Goal: Communication & Community: Answer question/provide support

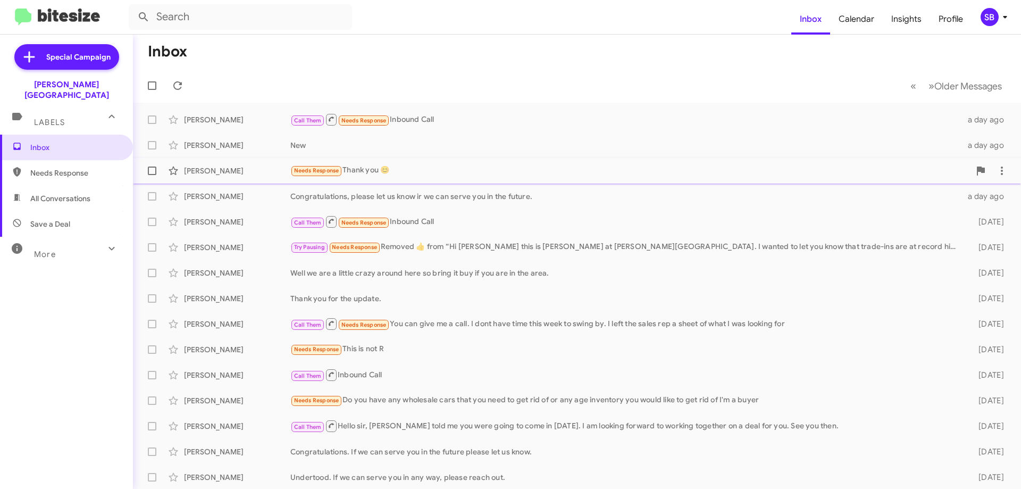
click at [213, 170] on div "[PERSON_NAME]" at bounding box center [237, 170] width 106 height 11
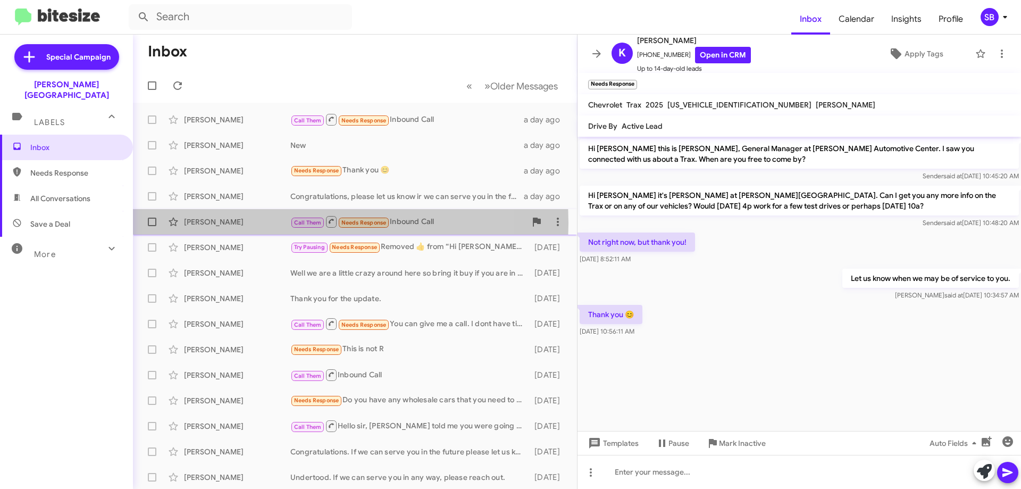
click at [203, 223] on div "[PERSON_NAME]" at bounding box center [237, 221] width 106 height 11
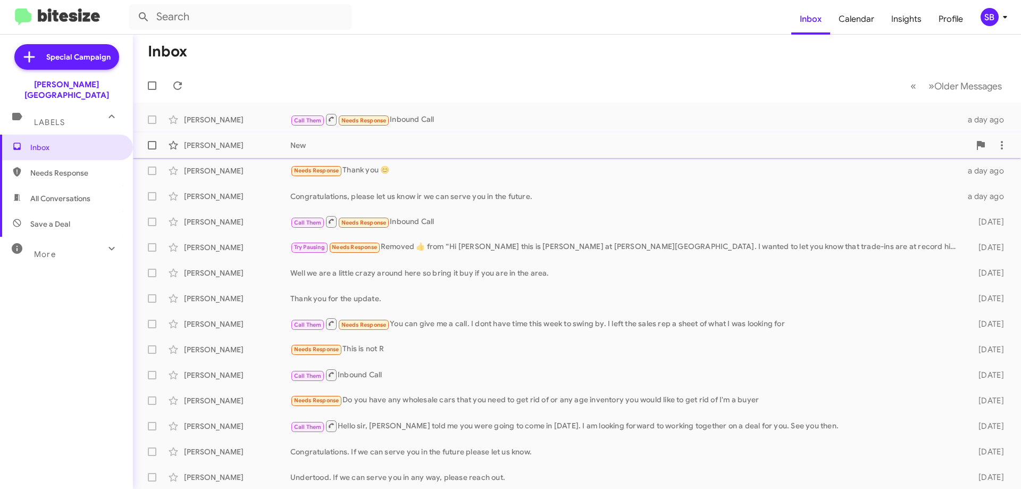
click at [209, 144] on div "[PERSON_NAME]" at bounding box center [237, 145] width 106 height 11
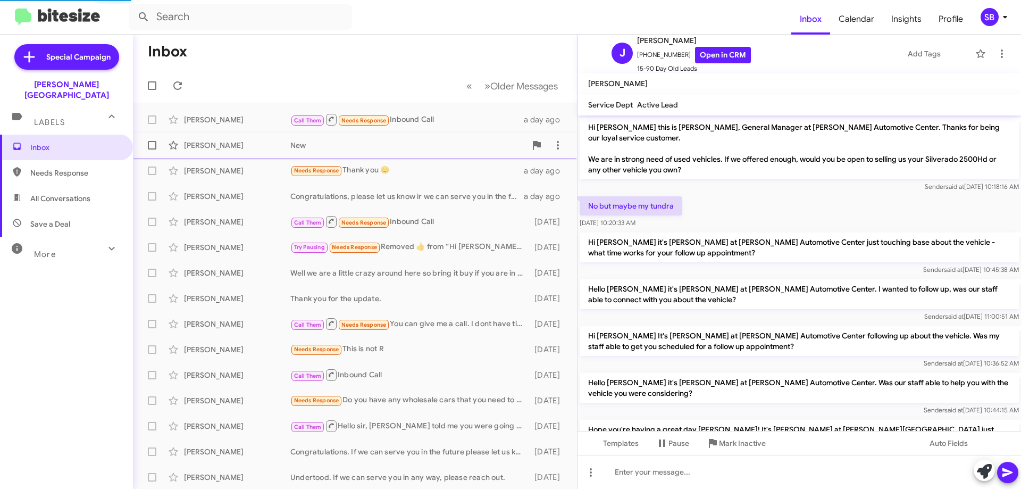
scroll to position [130, 0]
